Goal: Transaction & Acquisition: Purchase product/service

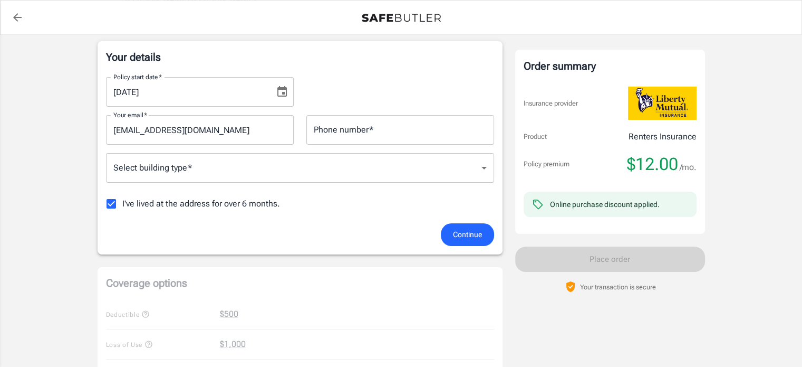
scroll to position [190, 0]
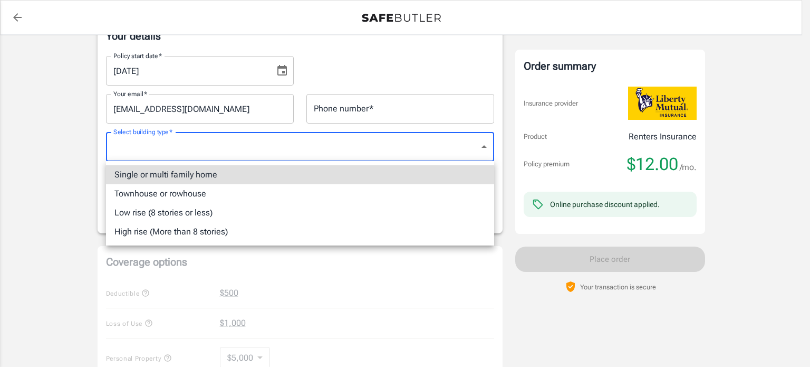
click at [429, 138] on body "Policy premium $ 12.00 /mo Liberty Mutual Renters Insurance [STREET_ADDRESS][PE…" at bounding box center [405, 309] width 810 height 998
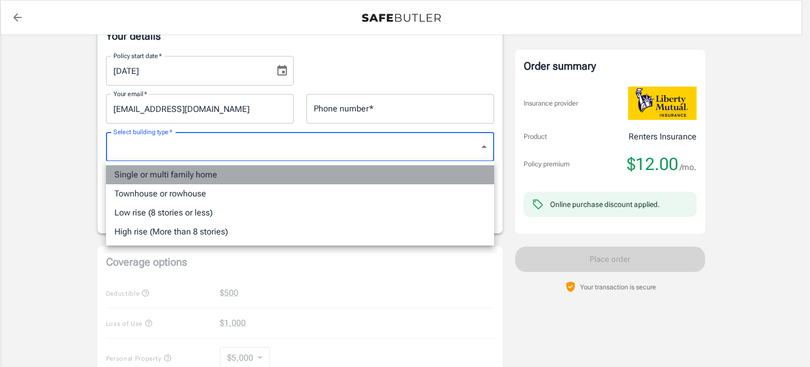
click at [323, 168] on li "Single or multi family home" at bounding box center [300, 174] width 388 height 19
type input "singlefamily"
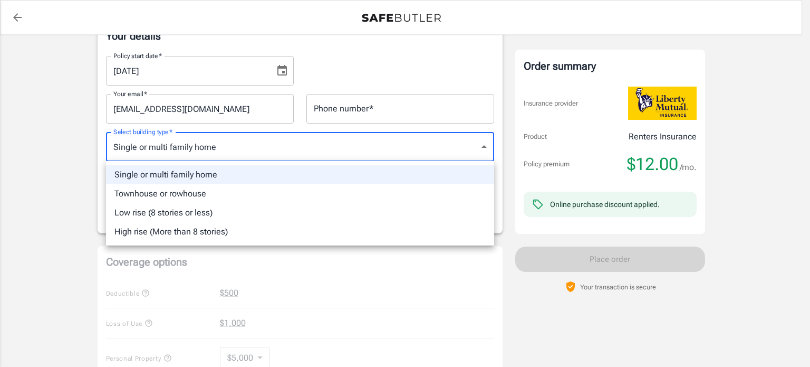
click at [362, 100] on div at bounding box center [405, 183] width 810 height 367
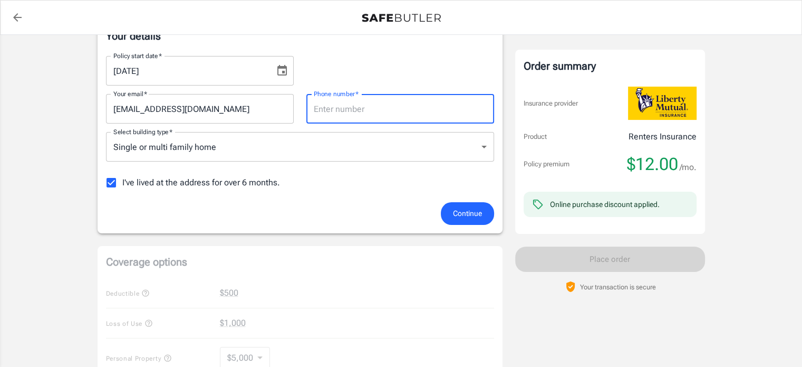
click at [359, 105] on input "Phone number   *" at bounding box center [401, 109] width 188 height 30
type input "8034873676"
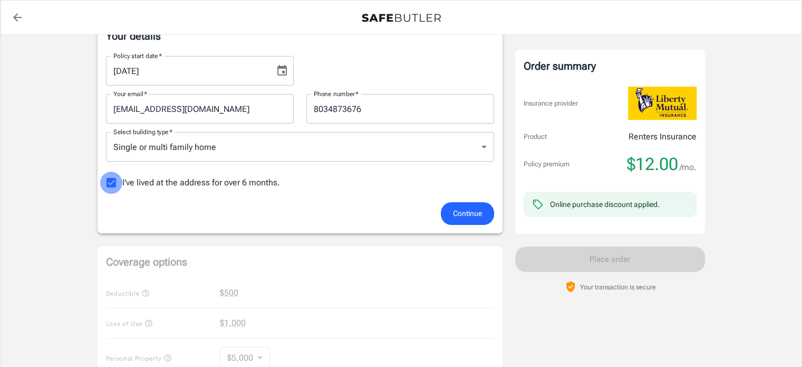
click at [112, 184] on input "I've lived at the address for over 6 months." at bounding box center [111, 182] width 22 height 22
checkbox input "false"
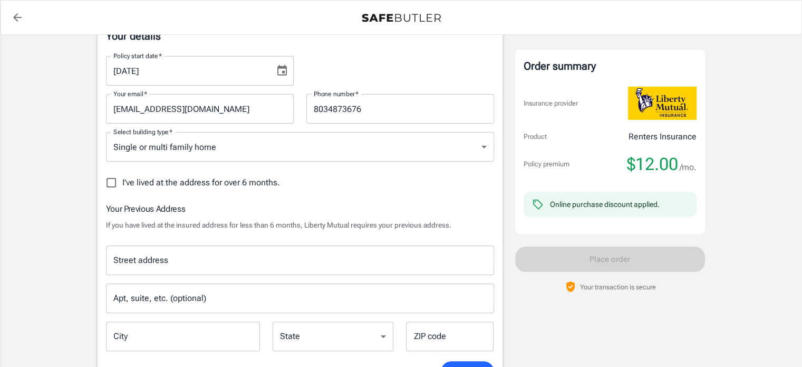
click at [269, 234] on div "Your Previous Address If you have lived at the insured address for less than 6 …" at bounding box center [300, 281] width 388 height 159
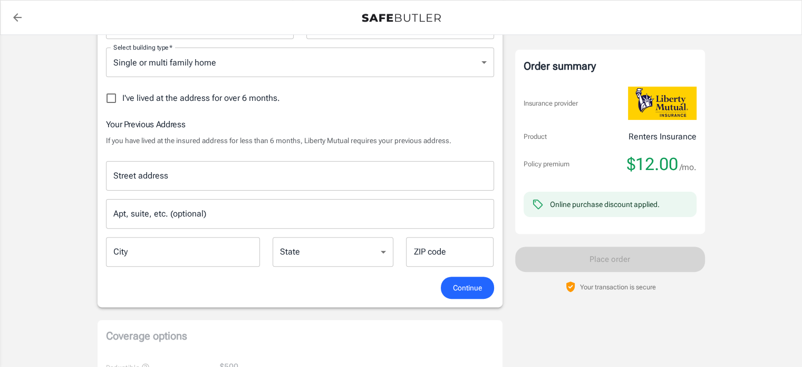
scroll to position [295, 0]
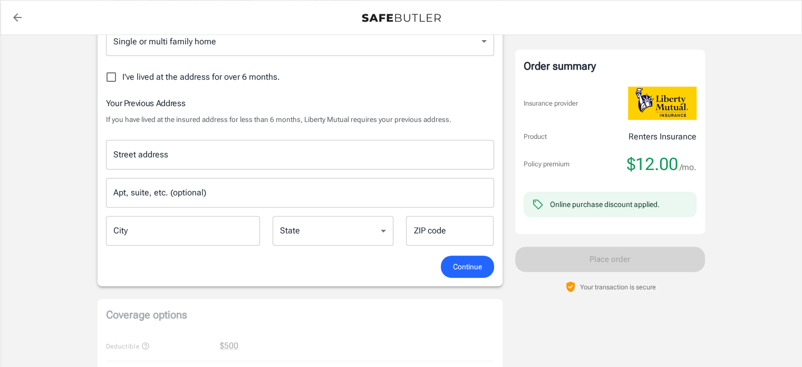
click at [293, 151] on input "Street address" at bounding box center [300, 155] width 379 height 20
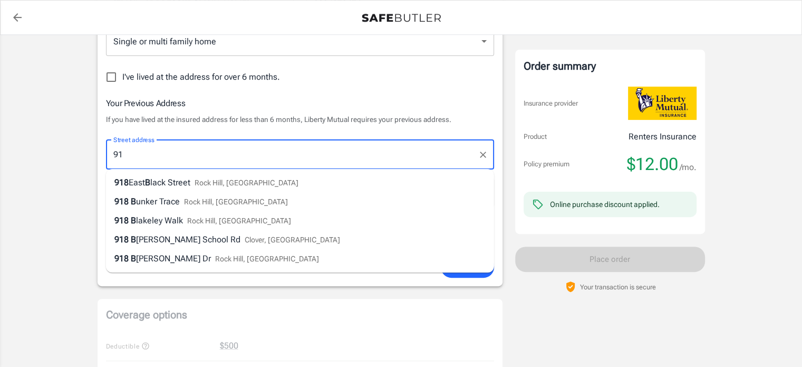
type input "9"
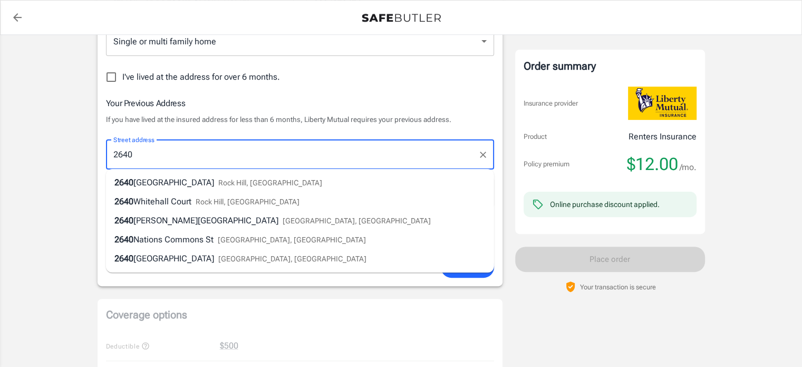
click at [218, 187] on span "Rock Hill, [GEOGRAPHIC_DATA]" at bounding box center [270, 182] width 104 height 8
type input "[STREET_ADDRESS]"
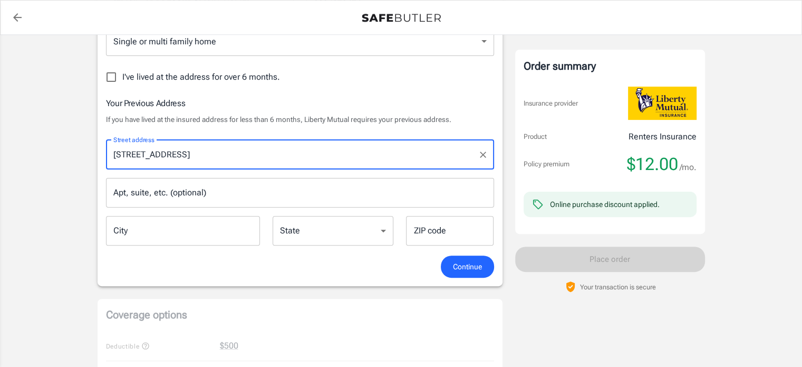
type input "Rock Hill"
select select "SC"
type input "29730"
type input "[STREET_ADDRESS]"
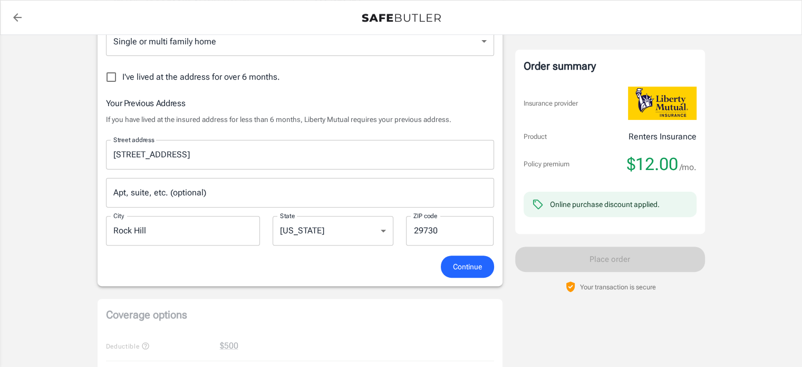
click at [471, 265] on span "Continue" at bounding box center [467, 266] width 29 height 13
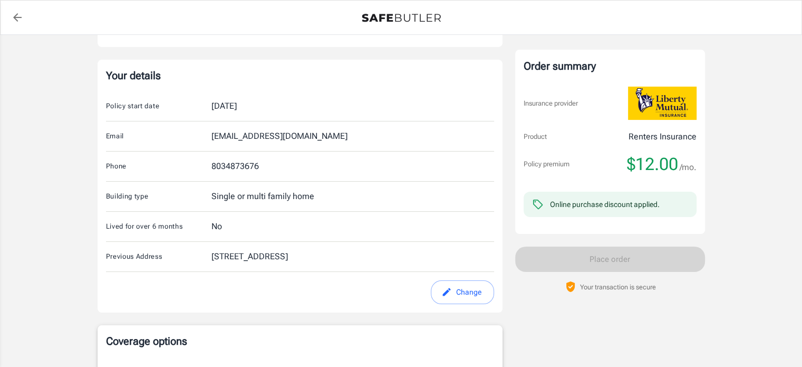
scroll to position [169, 0]
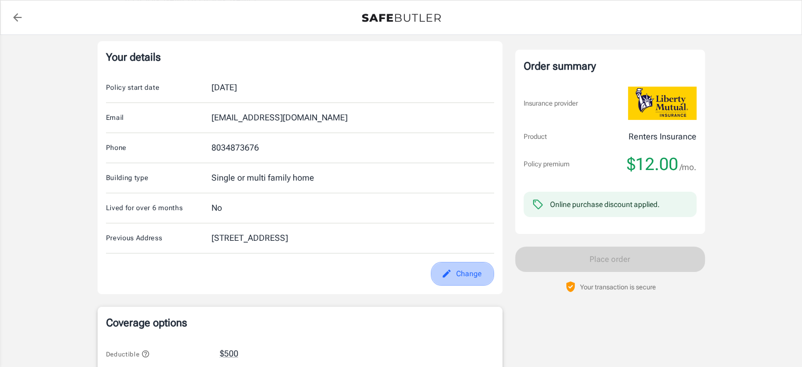
click at [471, 265] on button "Change" at bounding box center [462, 274] width 63 height 24
select select "SC"
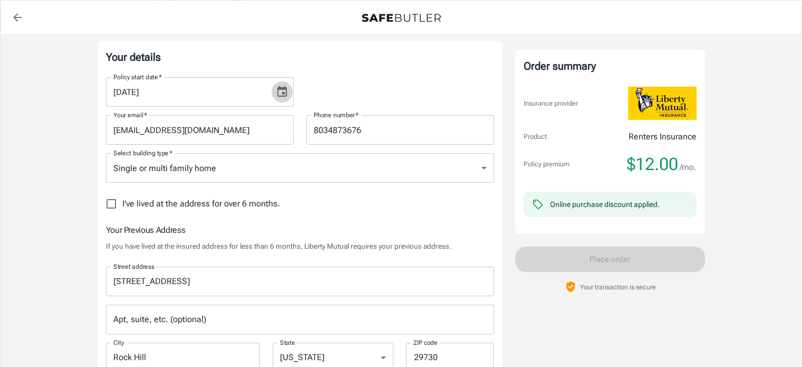
click at [283, 99] on button "Choose date, selected date is Aug 24, 2025" at bounding box center [282, 91] width 21 height 21
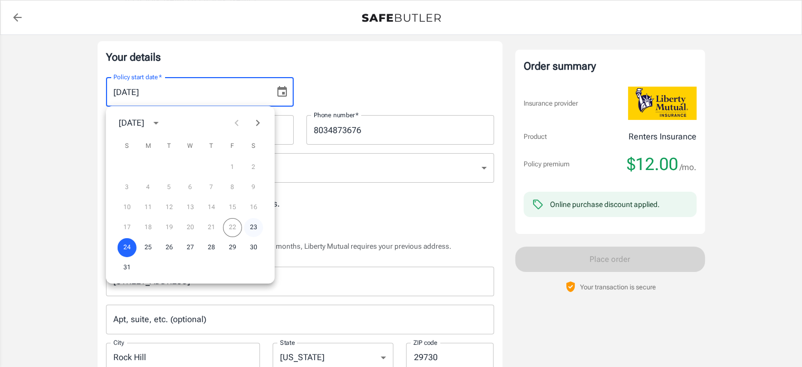
click at [254, 229] on button "23" at bounding box center [253, 227] width 19 height 19
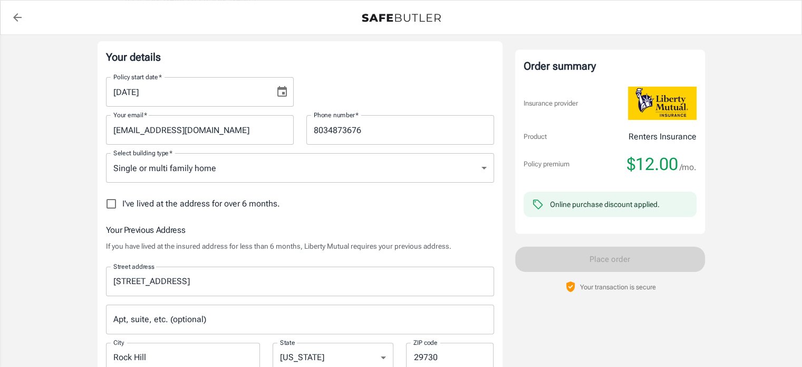
type input "[DATE]"
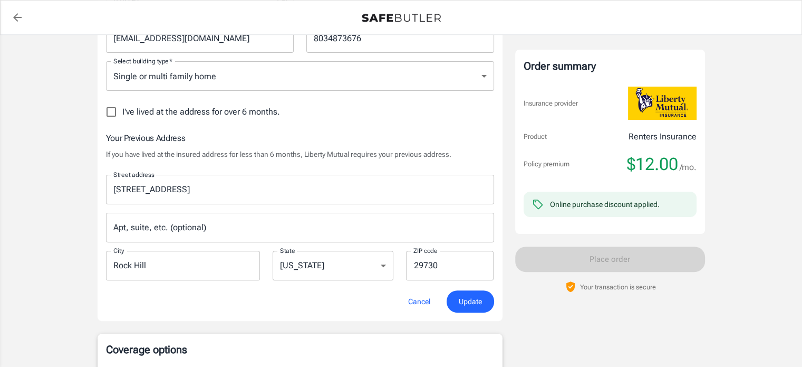
scroll to position [274, 0]
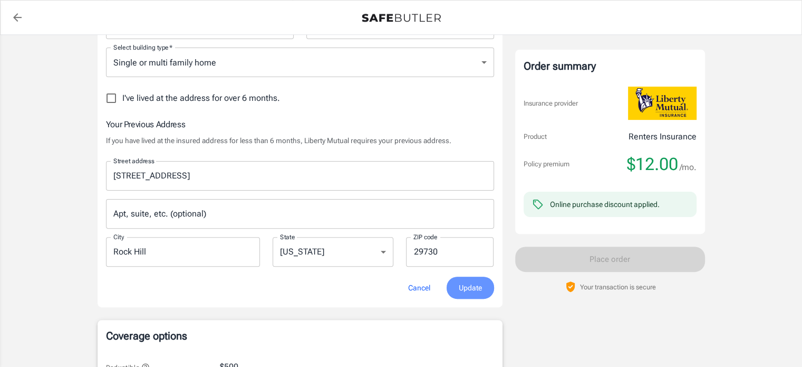
click at [470, 284] on span "Update" at bounding box center [470, 287] width 23 height 13
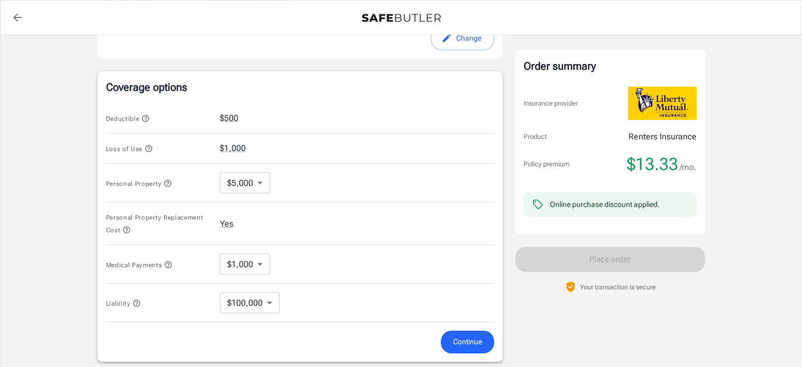
scroll to position [407, 0]
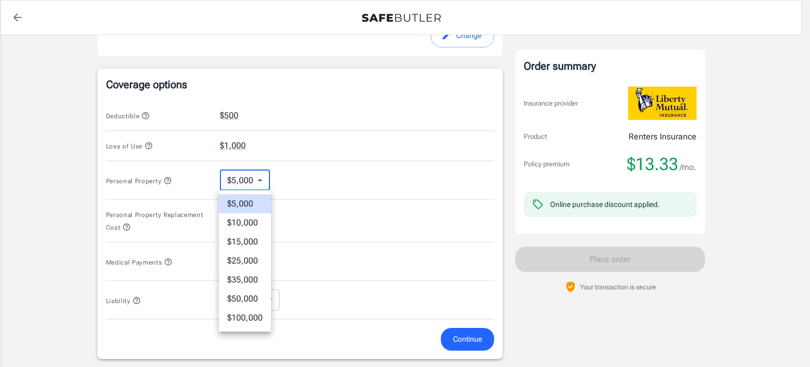
click at [247, 177] on body "Policy premium $ 13.33 /mo Liberty Mutual Renters Insurance [STREET_ADDRESS][PE…" at bounding box center [405, 111] width 810 height 1037
click at [249, 244] on li "$15,000" at bounding box center [245, 241] width 52 height 19
type input "15000"
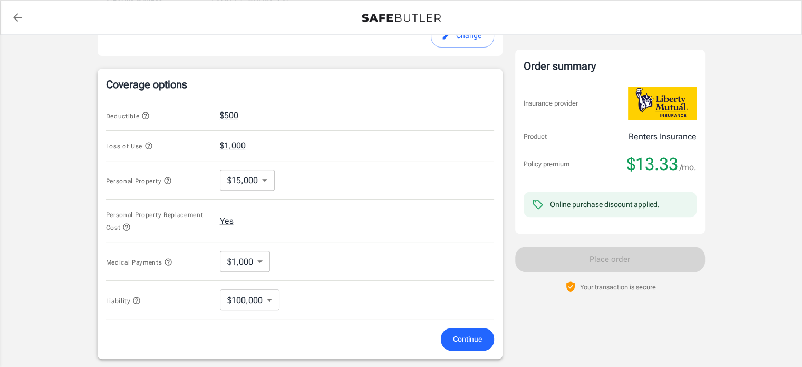
click at [327, 264] on div "Medical Payments $1,000 1000 ​" at bounding box center [300, 261] width 388 height 39
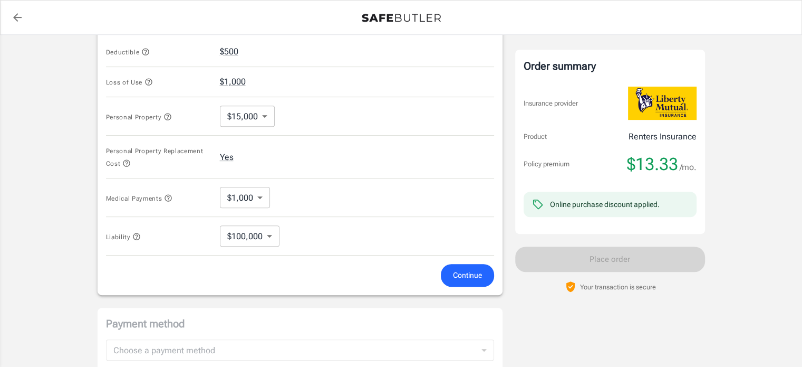
scroll to position [470, 0]
click at [465, 282] on button "Continue" at bounding box center [467, 275] width 53 height 23
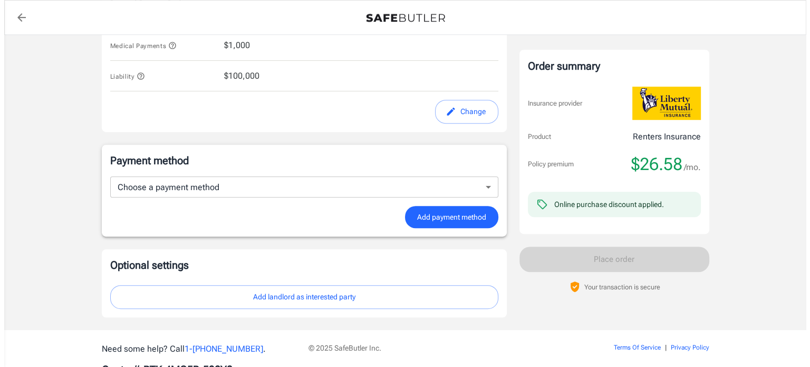
scroll to position [612, 0]
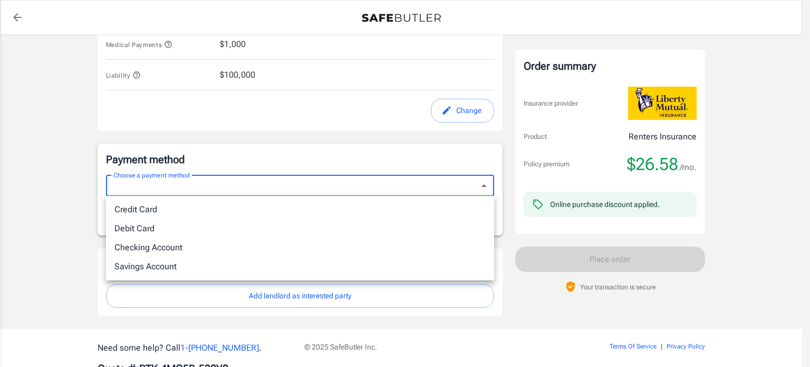
click at [384, 185] on div at bounding box center [405, 183] width 810 height 367
